Goal: Transaction & Acquisition: Purchase product/service

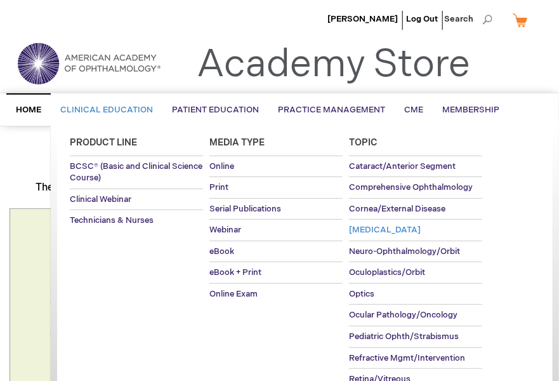
click at [366, 226] on span "[MEDICAL_DATA]" at bounding box center [385, 230] width 72 height 10
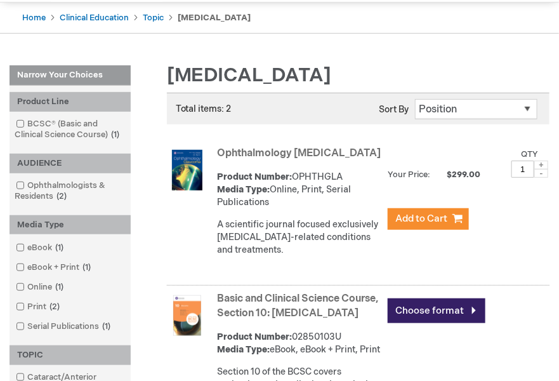
scroll to position [122, 0]
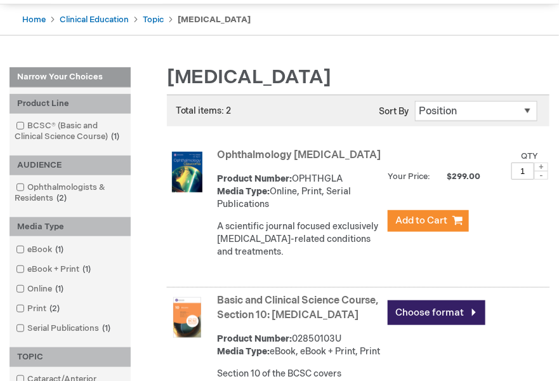
click at [235, 152] on link "Ophthalmology [MEDICAL_DATA]" at bounding box center [300, 155] width 164 height 12
click at [192, 163] on img at bounding box center [187, 172] width 41 height 41
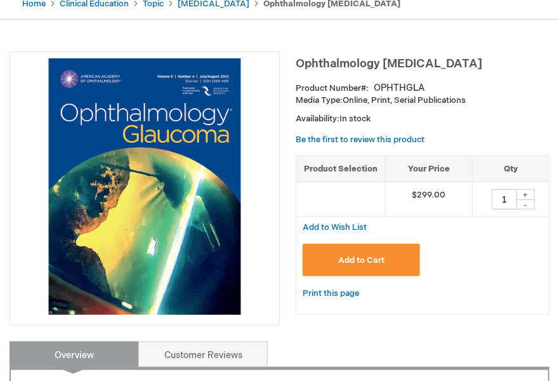
scroll to position [141, 0]
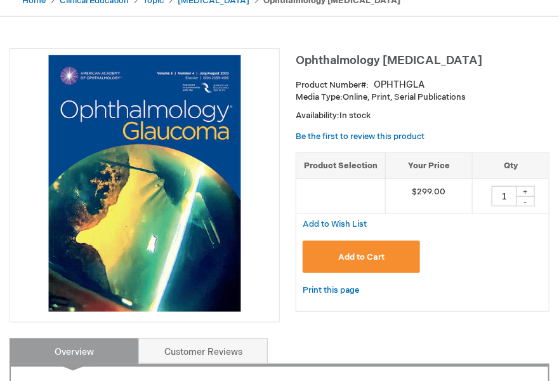
click at [216, 193] on img at bounding box center [144, 183] width 256 height 256
drag, startPoint x: 208, startPoint y: 189, endPoint x: 98, endPoint y: 258, distance: 129.9
click at [98, 258] on img at bounding box center [144, 183] width 256 height 256
click at [351, 131] on link "Be the first to review this product" at bounding box center [360, 136] width 129 height 10
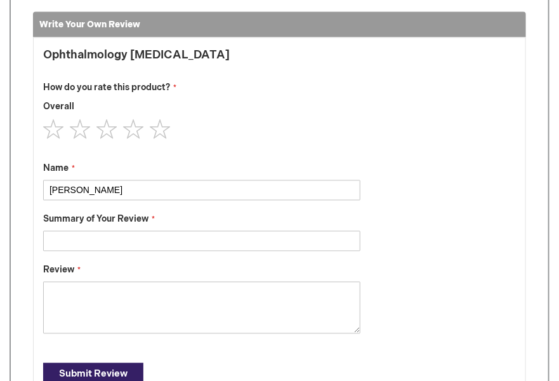
scroll to position [527, 0]
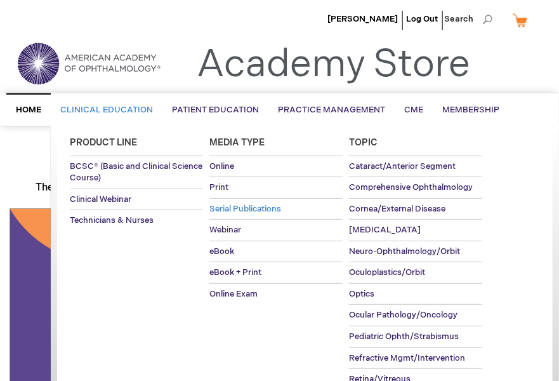
click at [259, 204] on span "Serial Publications" at bounding box center [245, 209] width 72 height 10
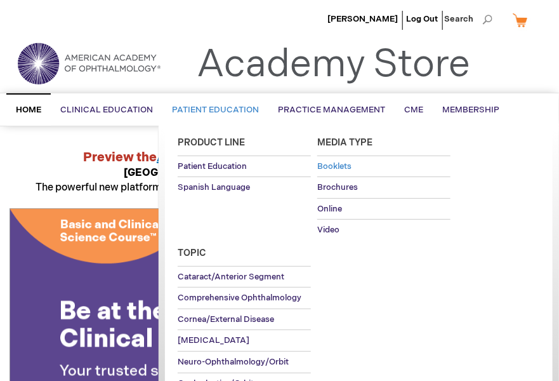
click at [337, 161] on span "Booklets" at bounding box center [334, 166] width 34 height 10
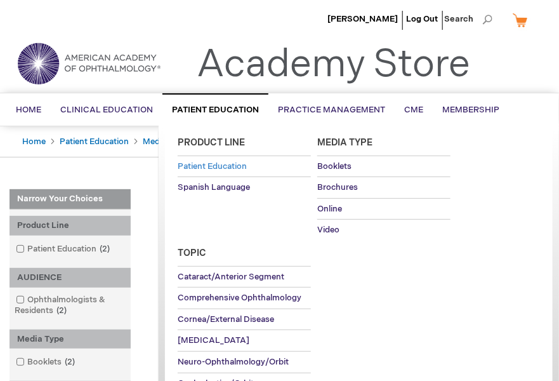
click at [226, 161] on span "Patient Education" at bounding box center [212, 166] width 69 height 10
click at [339, 183] on span "Brochures" at bounding box center [337, 187] width 41 height 10
click at [200, 335] on span "[MEDICAL_DATA]" at bounding box center [214, 340] width 72 height 10
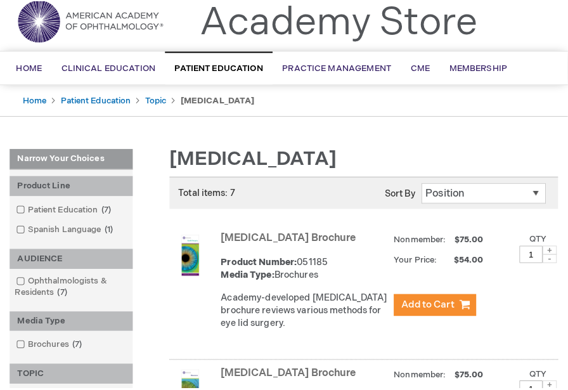
scroll to position [192, 0]
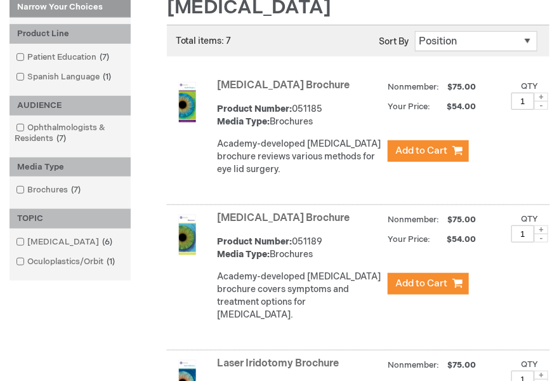
click at [541, 225] on span at bounding box center [541, 229] width 14 height 9
click at [414, 277] on span "Add to Cart" at bounding box center [421, 283] width 52 height 12
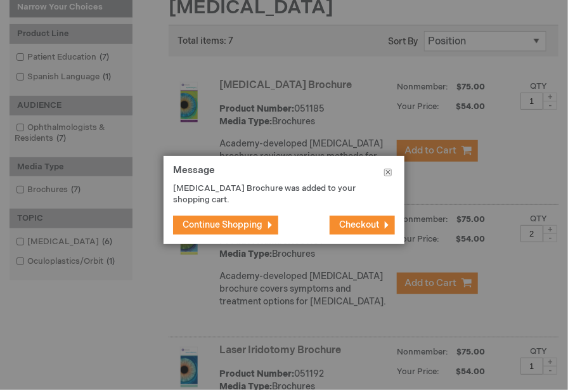
click at [390, 173] on button "Close" at bounding box center [388, 175] width 33 height 38
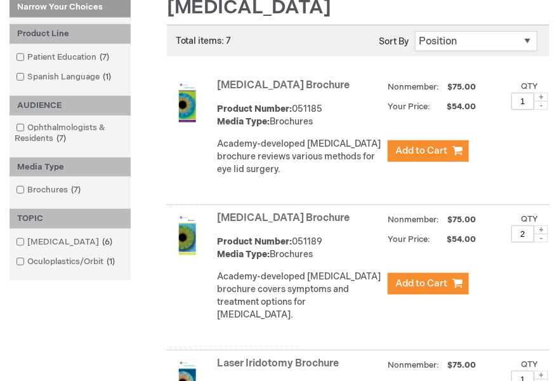
click at [541, 233] on span at bounding box center [541, 237] width 14 height 9
type input "1"
click at [426, 277] on span "Add to Cart" at bounding box center [421, 283] width 52 height 12
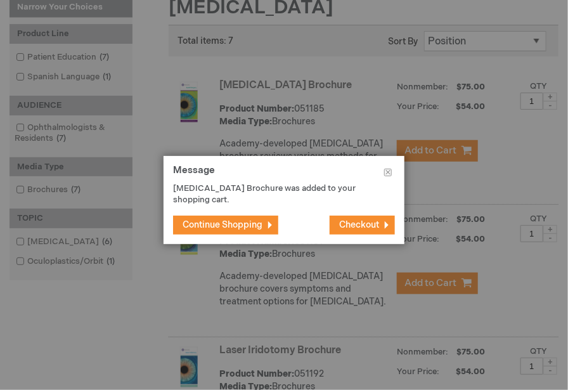
click at [368, 223] on span "Checkout" at bounding box center [359, 225] width 40 height 11
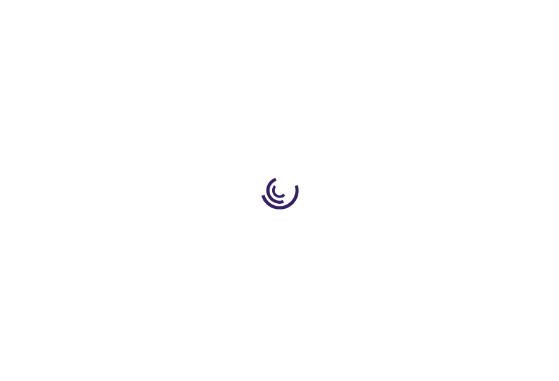
select select "US"
select select "57"
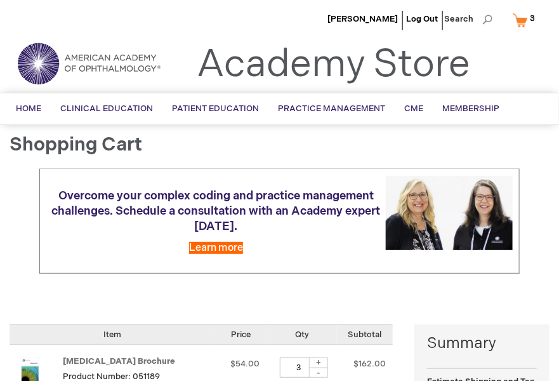
click at [522, 21] on link "My Cart 3 3 items" at bounding box center [526, 20] width 33 height 22
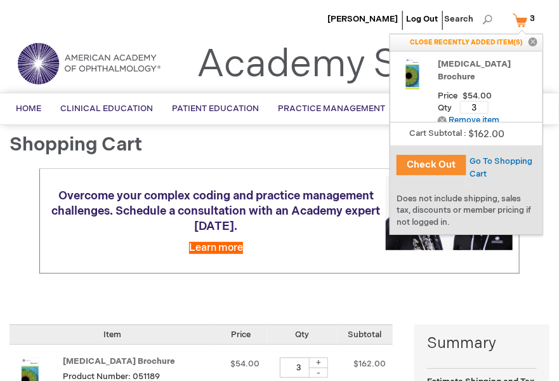
click at [430, 162] on button "Check Out" at bounding box center [432, 165] width 70 height 20
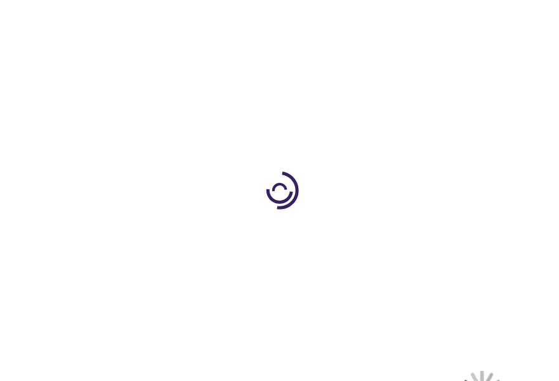
select select "US"
select select "57"
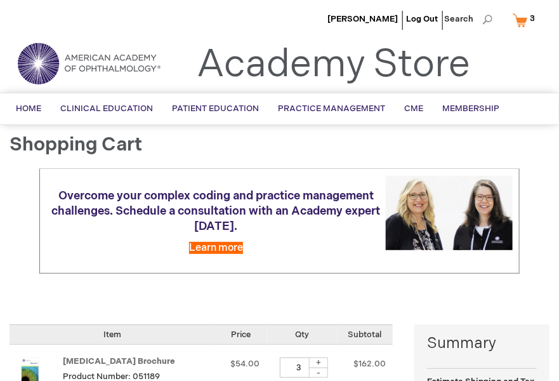
click at [521, 18] on link "My Cart 3 3 items" at bounding box center [526, 20] width 33 height 22
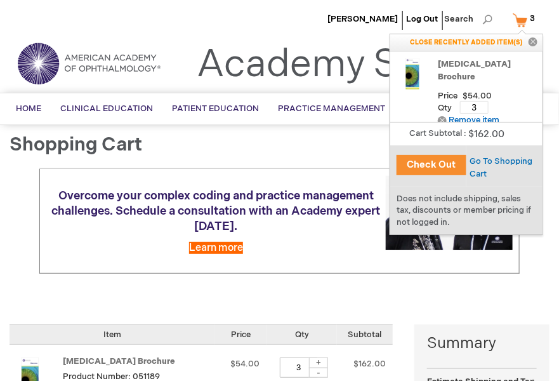
click at [425, 164] on button "Check Out" at bounding box center [432, 165] width 70 height 20
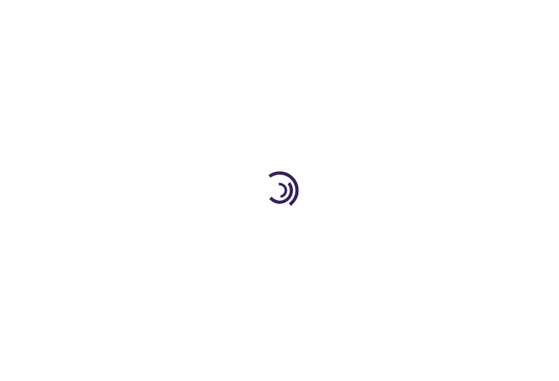
select select "US"
select select "57"
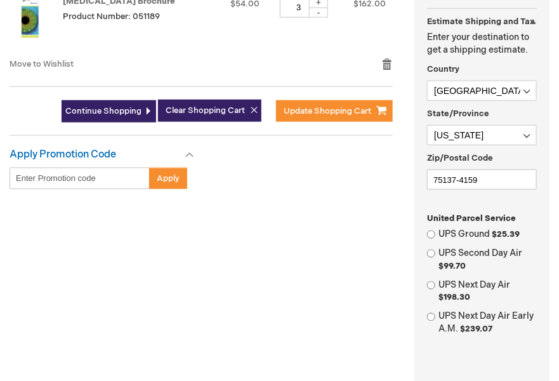
scroll to position [364, 0]
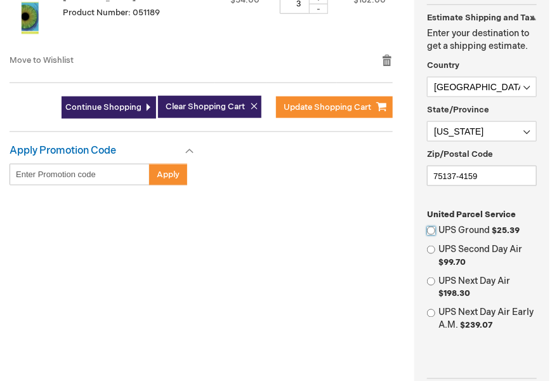
click at [433, 226] on input "UPS Ground $25.39" at bounding box center [431, 230] width 8 height 8
radio input "true"
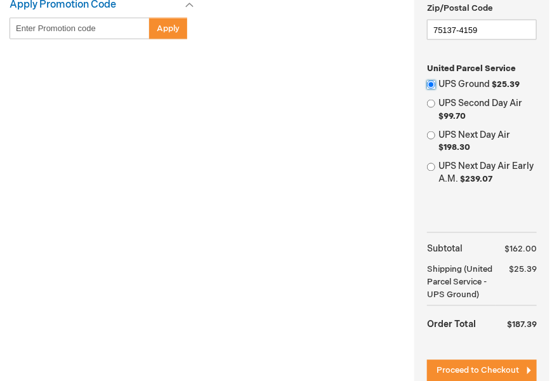
scroll to position [523, 0]
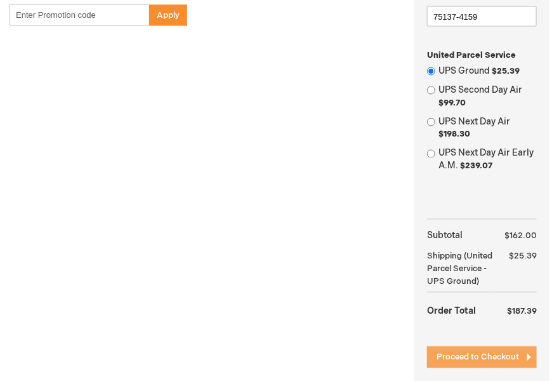
click at [504, 352] on span "Proceed to Checkout" at bounding box center [478, 357] width 82 height 10
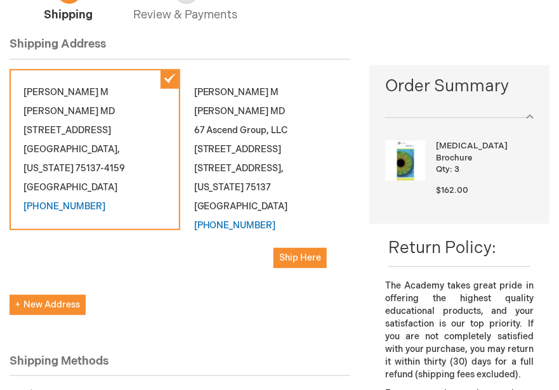
scroll to position [124, 0]
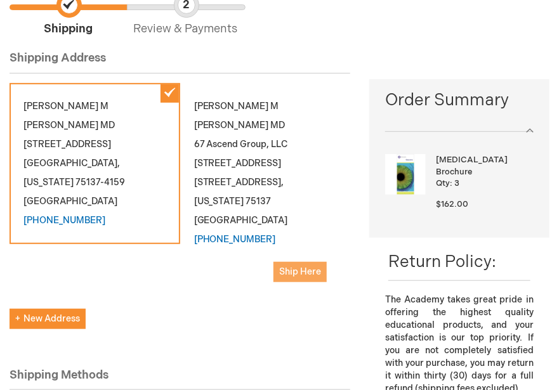
click at [301, 266] on span "Ship Here" at bounding box center [300, 271] width 42 height 11
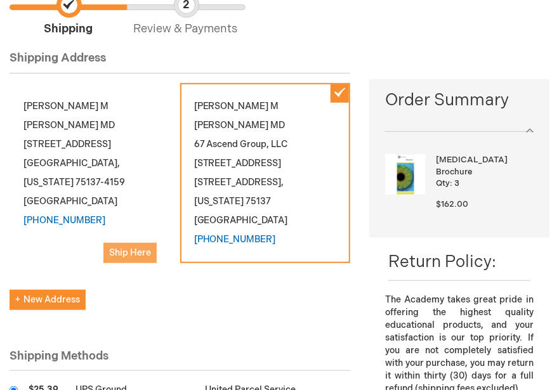
click at [129, 247] on span "Ship Here" at bounding box center [130, 252] width 42 height 11
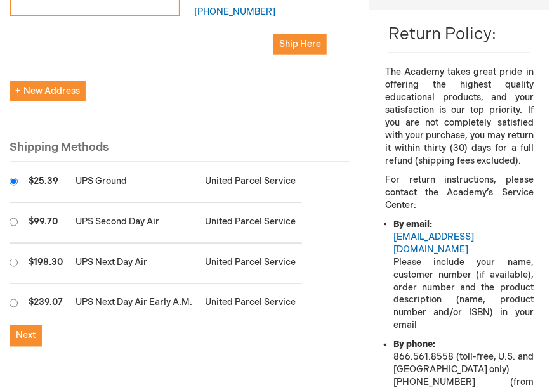
scroll to position [358, 0]
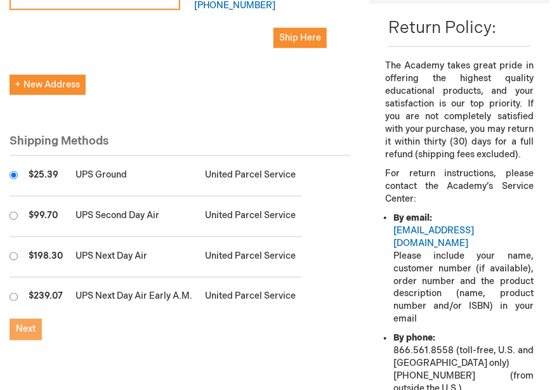
click at [13, 319] on button "Next" at bounding box center [26, 330] width 32 height 22
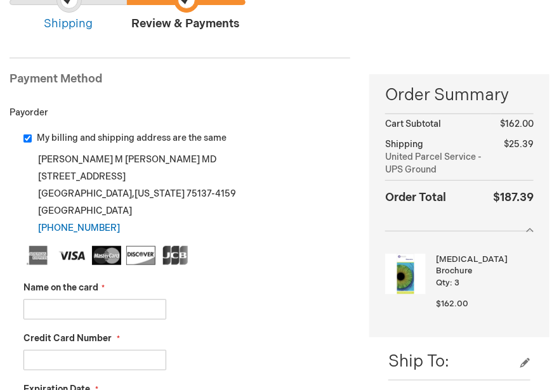
scroll to position [154, 0]
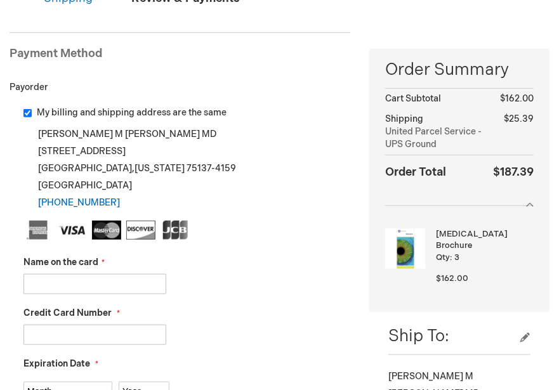
click at [46, 274] on input "Name on the card" at bounding box center [94, 284] width 143 height 20
type input "[PERSON_NAME]"
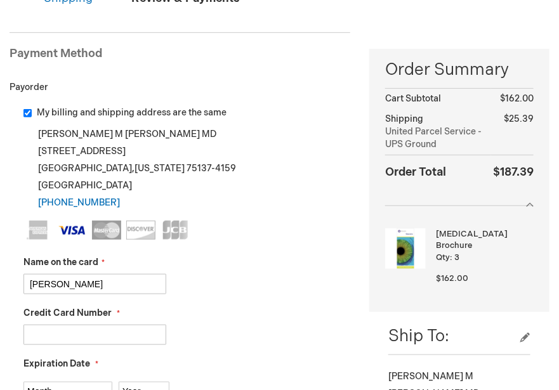
scroll to position [302, 0]
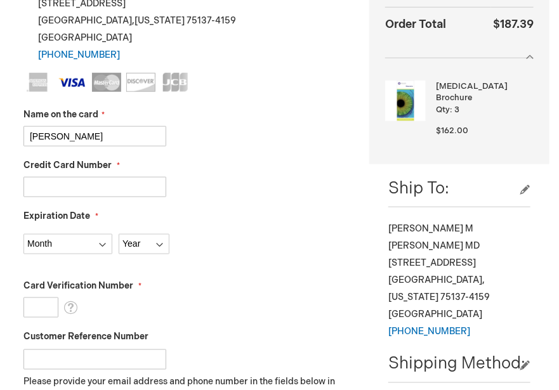
type input "[CREDIT_CARD_NUMBER]"
click at [102, 234] on select "Month [DATE] - [DATE] - [DATE] - [DATE] - [DATE] - [DATE] - [DATE] - [DATE] - […" at bounding box center [67, 244] width 89 height 20
select select "6"
click at [23, 234] on select "Month [DATE] - [DATE] - [DATE] - [DATE] - [DATE] - [DATE] - [DATE] - [DATE] - […" at bounding box center [67, 244] width 89 height 20
click at [138, 234] on select "Year [DATE] 2026 2027 2028 2029 2030 2031 2032 2033 2034 2035" at bounding box center [144, 244] width 51 height 20
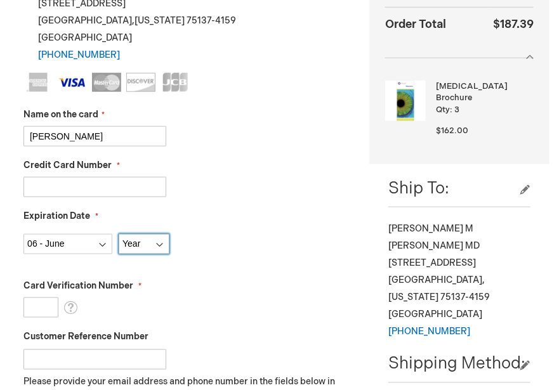
select select "2029"
click at [119, 234] on select "Year [DATE] 2026 2027 2028 2029 2030 2031 2032 2033 2034 2035" at bounding box center [144, 244] width 51 height 20
click at [39, 298] on input "Card Verification Number" at bounding box center [40, 308] width 35 height 20
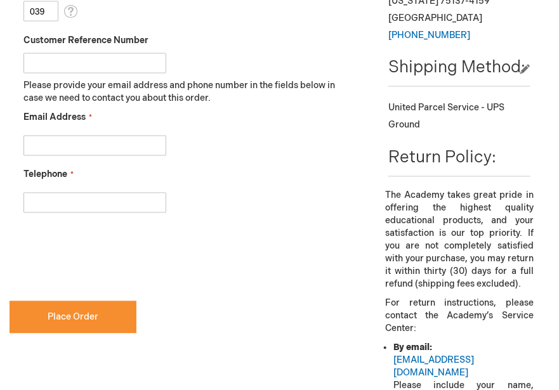
scroll to position [450, 0]
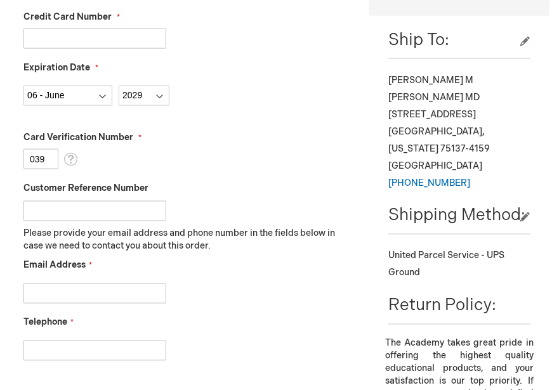
type input "039"
click at [64, 201] on input "Customer Reference Number" at bounding box center [94, 211] width 143 height 20
click at [63, 284] on input "Email Address" at bounding box center [94, 294] width 143 height 20
click at [161, 284] on input "TAYLER.THOMAS46@GMAIL.COM" at bounding box center [94, 294] width 143 height 20
type input "O"
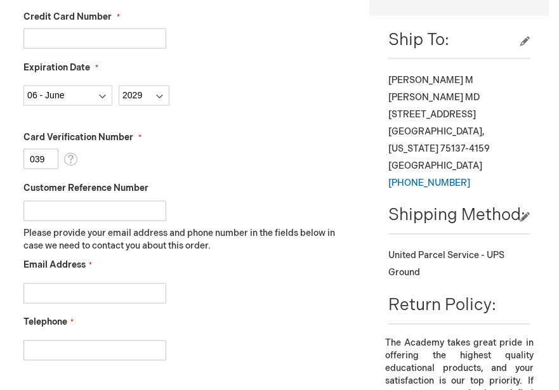
drag, startPoint x: 73, startPoint y: 254, endPoint x: 244, endPoint y: 274, distance: 172.5
click at [244, 274] on fieldset "Name on the card Andy M Lee Credit Card Number 4154177204125431 Expiration Date…" at bounding box center [186, 149] width 327 height 449
click at [65, 284] on input "Email Address" at bounding box center [94, 294] width 143 height 20
type input "purchasing@totaleyecaretexas.com"
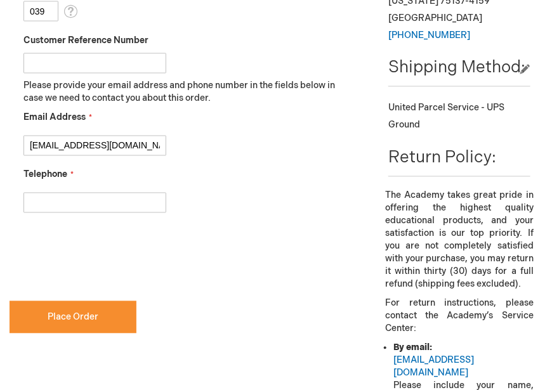
click at [40, 193] on input "Telephone" at bounding box center [94, 203] width 143 height 20
type input "9722962020"
click at [51, 53] on input "Customer Reference Number" at bounding box center [94, 63] width 143 height 20
type input "[PERSON_NAME]"
checkbox input "true"
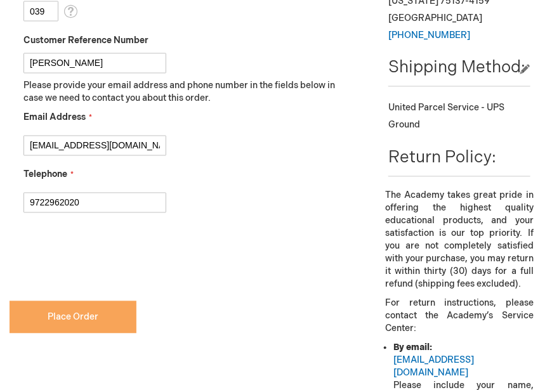
click at [67, 312] on span "Place Order" at bounding box center [73, 317] width 51 height 11
